Goal: Task Accomplishment & Management: Use online tool/utility

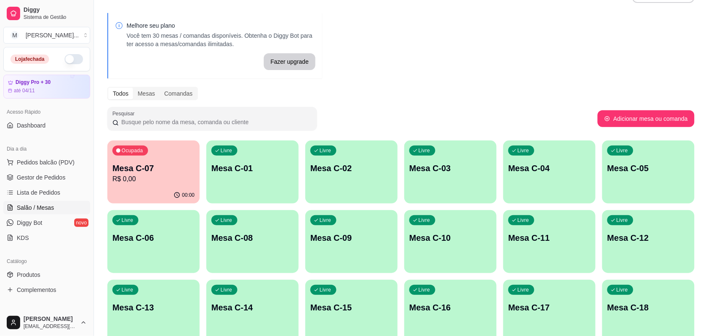
drag, startPoint x: 287, startPoint y: 154, endPoint x: 549, endPoint y: 97, distance: 268.3
click at [549, 97] on div "Todos Mesas Comandas" at bounding box center [401, 93] width 588 height 13
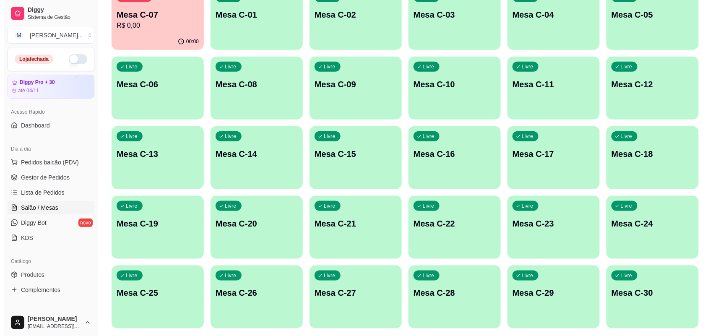
scroll to position [204, 0]
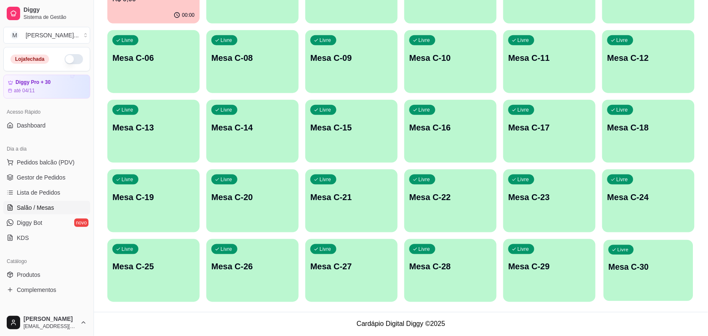
click at [629, 287] on div "Livre Mesa C-30" at bounding box center [648, 265] width 89 height 51
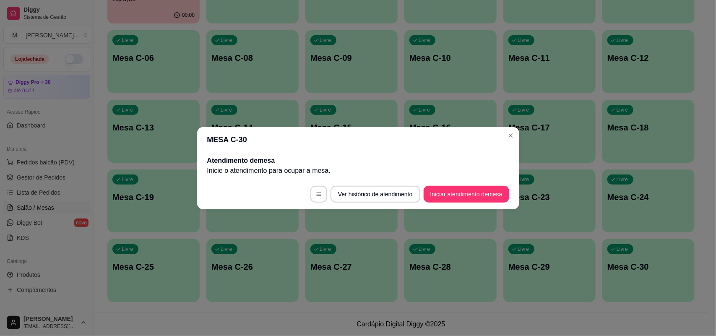
drag, startPoint x: 457, startPoint y: 185, endPoint x: 456, endPoint y: 189, distance: 4.6
click at [456, 186] on footer "Ver histórico de atendimento Iniciar atendimento de mesa" at bounding box center [358, 194] width 322 height 30
click at [456, 191] on button "Iniciar atendimento de mesa" at bounding box center [467, 194] width 86 height 17
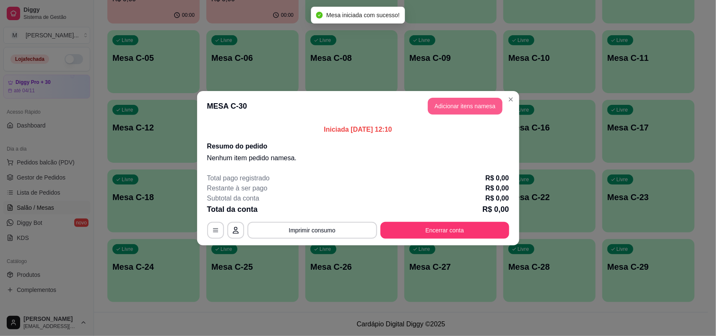
click at [476, 110] on button "Adicionar itens na mesa" at bounding box center [465, 106] width 75 height 17
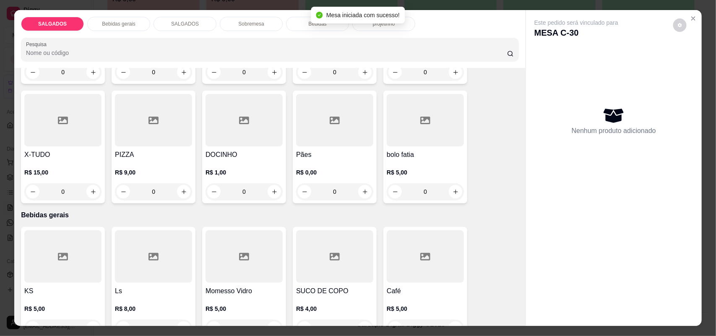
scroll to position [157, 0]
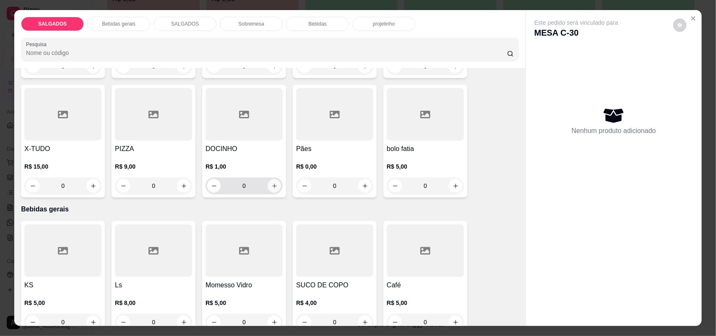
click at [272, 185] on icon "increase-product-quantity" at bounding box center [275, 186] width 6 height 6
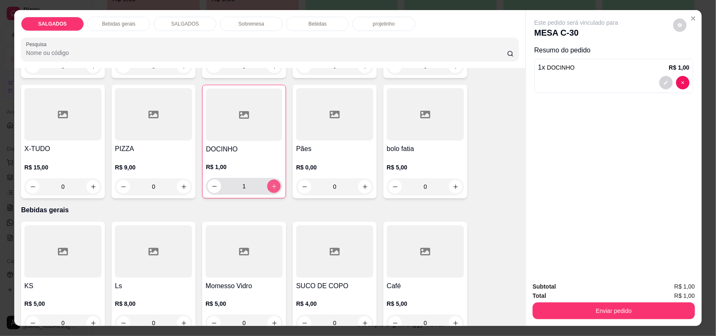
click at [271, 185] on icon "increase-product-quantity" at bounding box center [274, 186] width 6 height 6
type input "2"
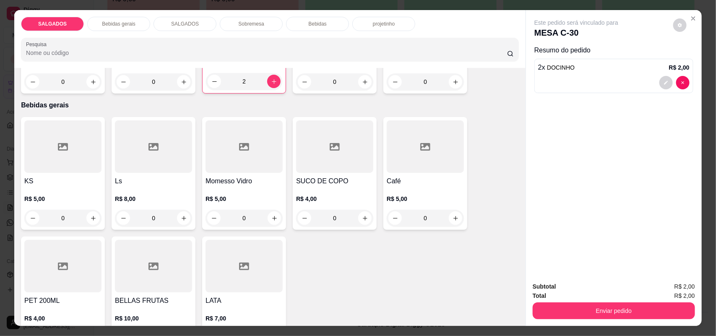
click at [422, 155] on div at bounding box center [425, 146] width 77 height 52
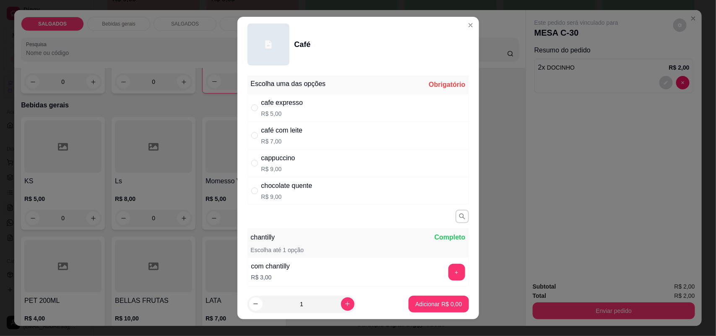
click at [269, 110] on p "R$ 5,00" at bounding box center [282, 114] width 42 height 8
radio input "true"
click at [416, 304] on p "Adicionar R$ 5,00" at bounding box center [439, 304] width 47 height 8
type input "1"
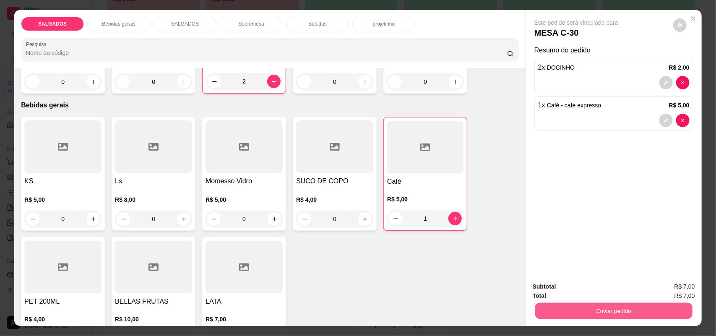
click at [662, 306] on button "Enviar pedido" at bounding box center [614, 311] width 157 height 16
click at [664, 286] on button "Enviar pedido" at bounding box center [672, 291] width 47 height 16
